Goal: Transaction & Acquisition: Purchase product/service

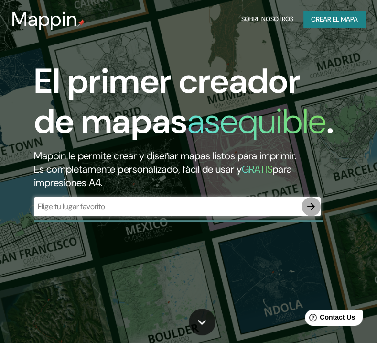
click at [308, 203] on icon "button" at bounding box center [310, 206] width 11 height 11
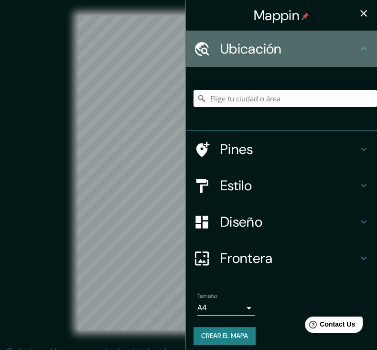
click at [264, 47] on h4 "Ubicación" at bounding box center [289, 48] width 138 height 17
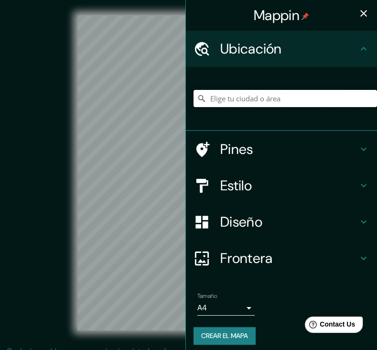
click at [235, 93] on input "Elige tu ciudad o área" at bounding box center [284, 98] width 183 height 17
type input "[PERSON_NAME], [GEOGRAPHIC_DATA], [GEOGRAPHIC_DATA]"
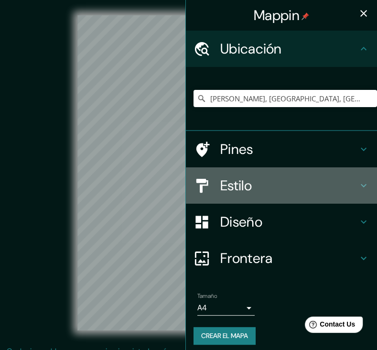
click at [238, 189] on h4 "Estilo" at bounding box center [289, 185] width 138 height 17
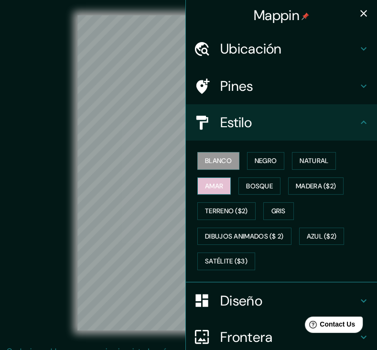
click at [205, 187] on font "Amar" at bounding box center [214, 186] width 18 height 12
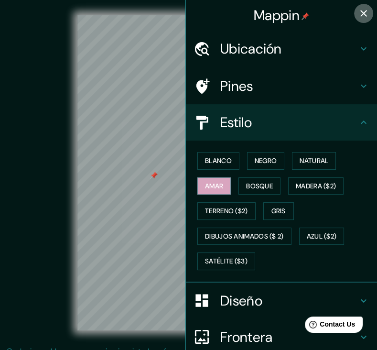
click at [358, 8] on icon "button" at bounding box center [363, 13] width 11 height 11
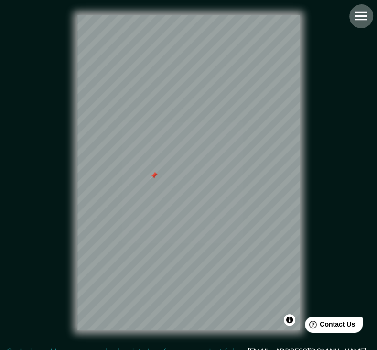
click at [362, 16] on icon "button" at bounding box center [360, 16] width 12 height 9
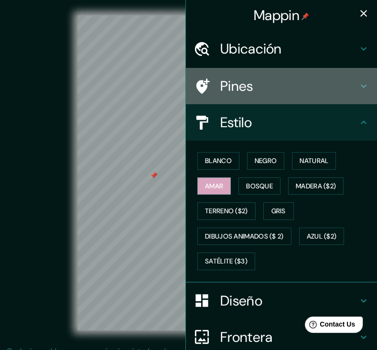
click at [252, 84] on h4 "Pines" at bounding box center [289, 85] width 138 height 17
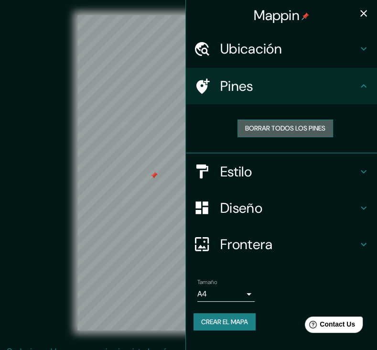
click at [245, 122] on font "Borrar todos los pines" at bounding box center [285, 128] width 80 height 12
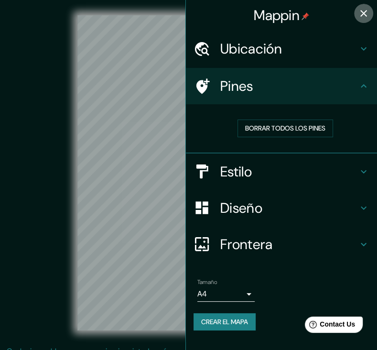
click at [366, 11] on icon "button" at bounding box center [363, 13] width 11 height 11
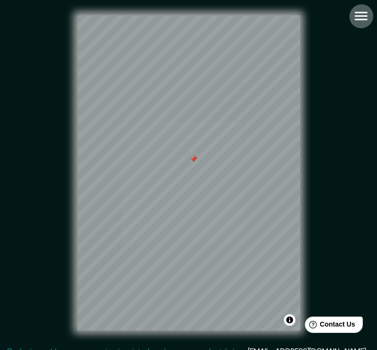
click at [356, 8] on icon "button" at bounding box center [361, 16] width 17 height 17
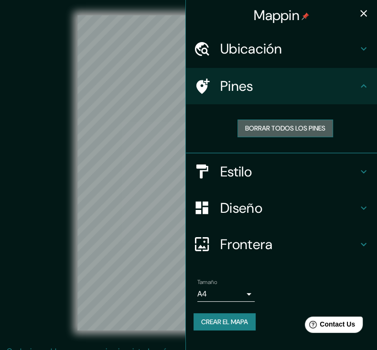
click at [299, 128] on font "Borrar todos los pines" at bounding box center [285, 128] width 80 height 12
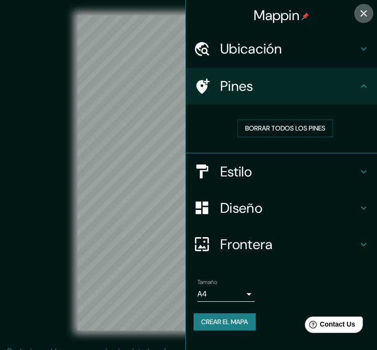
click at [363, 20] on button "button" at bounding box center [363, 13] width 19 height 19
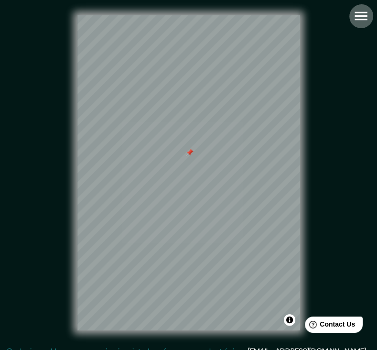
click at [359, 17] on icon "button" at bounding box center [361, 16] width 17 height 17
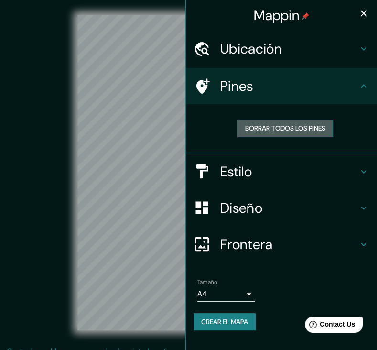
click at [297, 127] on font "Borrar todos los pines" at bounding box center [285, 128] width 80 height 12
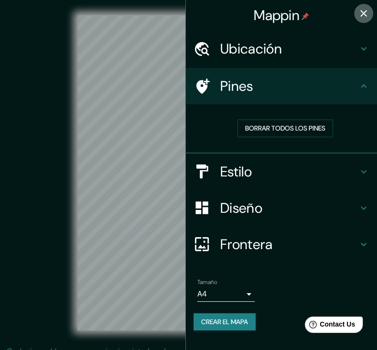
click at [363, 15] on icon "button" at bounding box center [363, 13] width 11 height 11
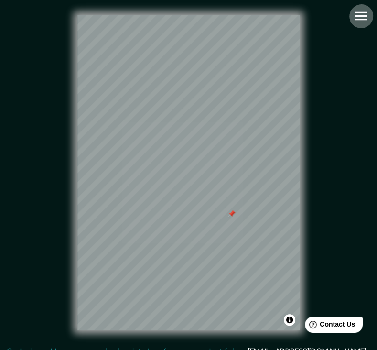
click at [359, 21] on icon "button" at bounding box center [361, 16] width 17 height 17
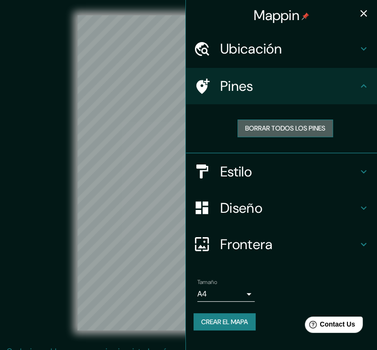
click at [289, 126] on font "Borrar todos los pines" at bounding box center [285, 128] width 80 height 12
click at [366, 12] on icon "button" at bounding box center [363, 13] width 11 height 11
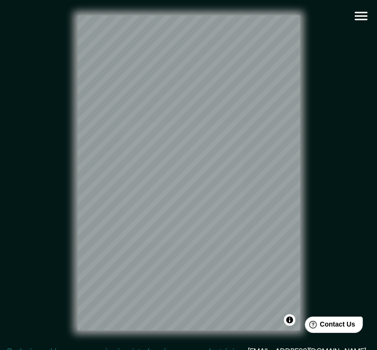
click at [352, 129] on div "© Mapbox © OpenStreetMap Improve this map" at bounding box center [188, 172] width 339 height 315
